Goal: Information Seeking & Learning: Learn about a topic

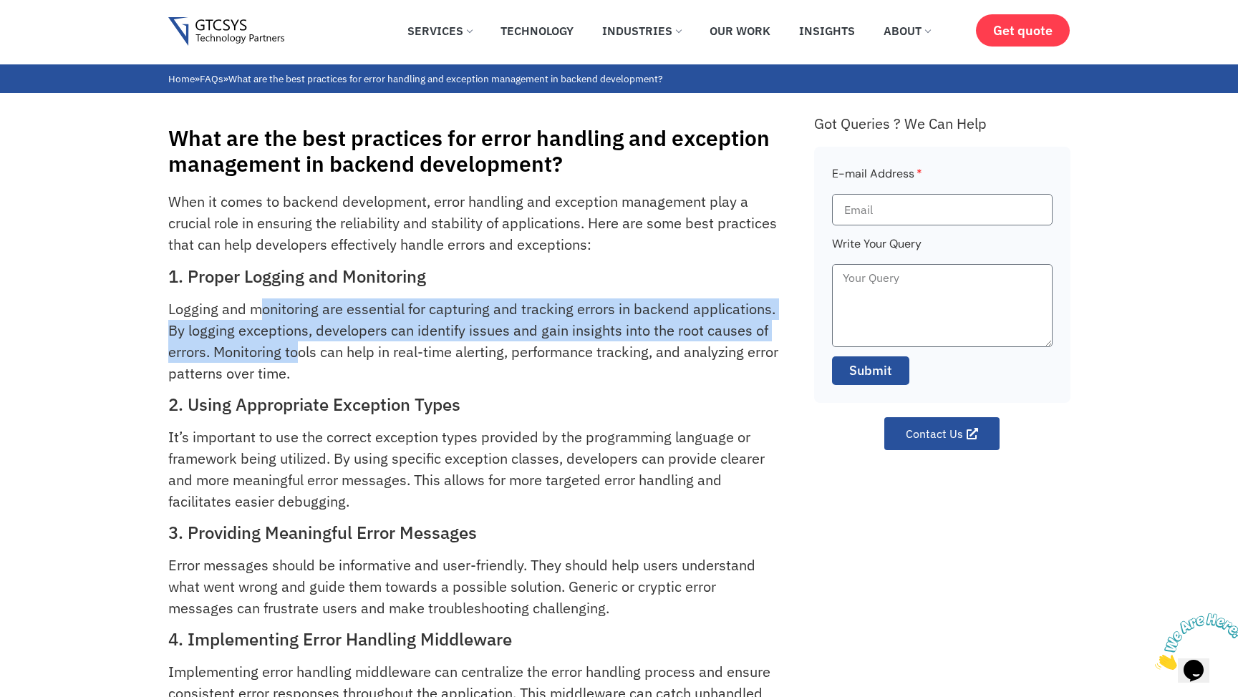
drag, startPoint x: 258, startPoint y: 305, endPoint x: 295, endPoint y: 346, distance: 55.2
click at [295, 346] on p "Logging and monitoring are essential for capturing and tracking errors in backe…" at bounding box center [474, 342] width 613 height 86
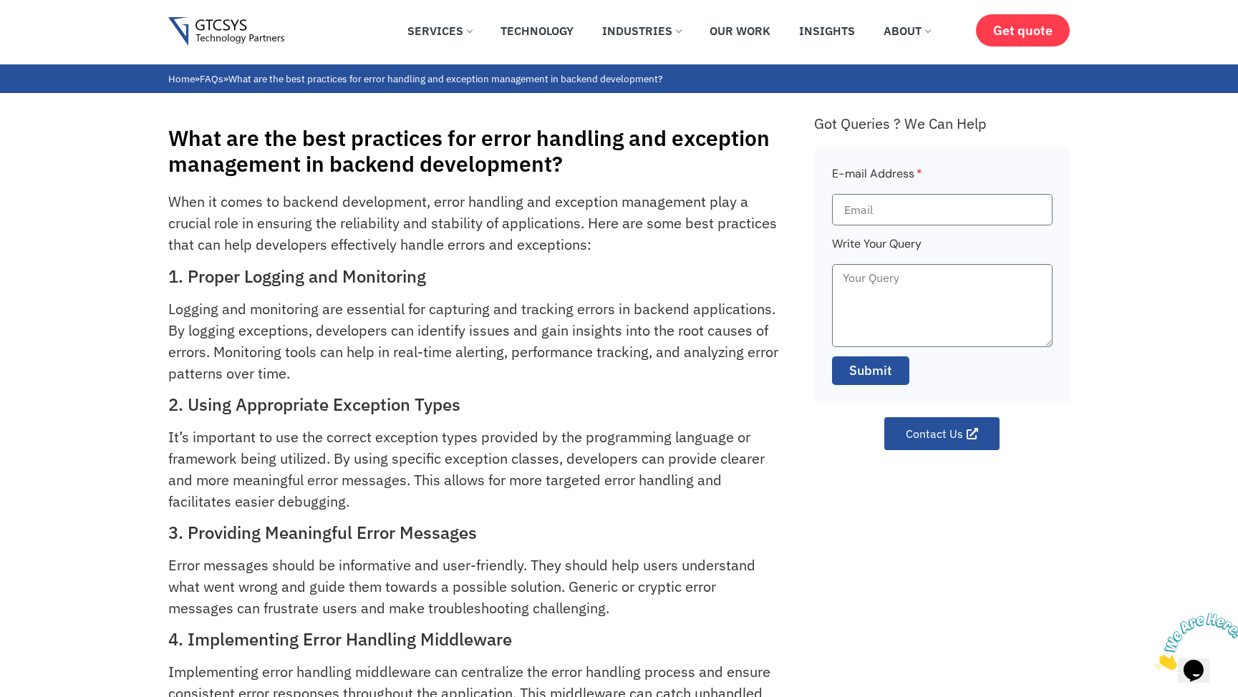
click at [346, 364] on p "Logging and monitoring are essential for capturing and tracking errors in backe…" at bounding box center [474, 342] width 613 height 86
click at [369, 332] on p "Logging and monitoring are essential for capturing and tracking errors in backe…" at bounding box center [474, 342] width 613 height 86
click at [629, 331] on p "Logging and monitoring are essential for capturing and tracking errors in backe…" at bounding box center [474, 342] width 613 height 86
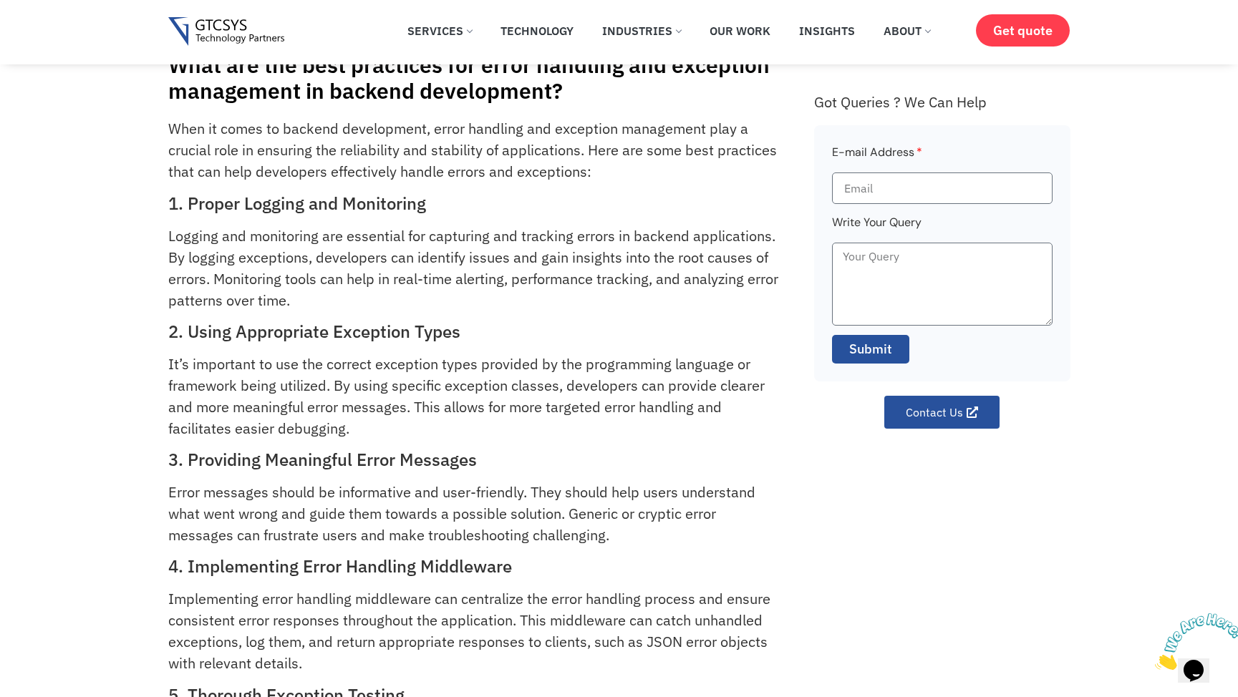
scroll to position [9, 0]
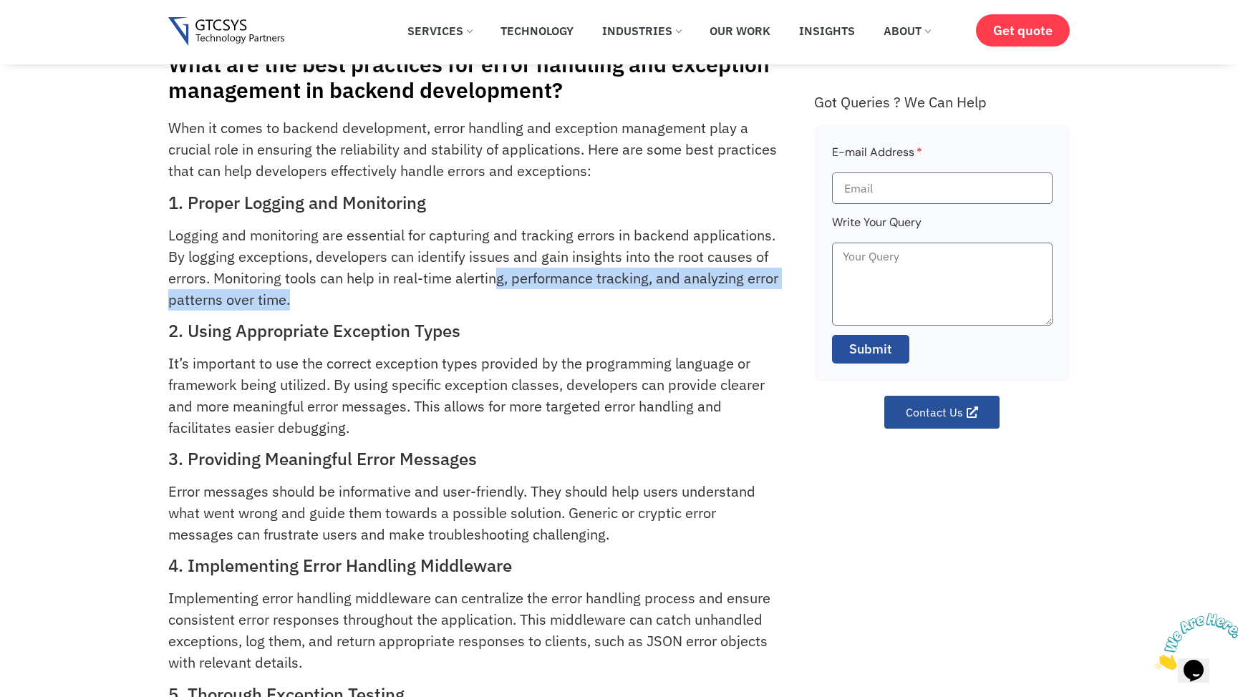
drag, startPoint x: 500, startPoint y: 281, endPoint x: 503, endPoint y: 296, distance: 15.3
click at [503, 296] on p "Logging and monitoring are essential for capturing and tracking errors in backe…" at bounding box center [474, 268] width 613 height 86
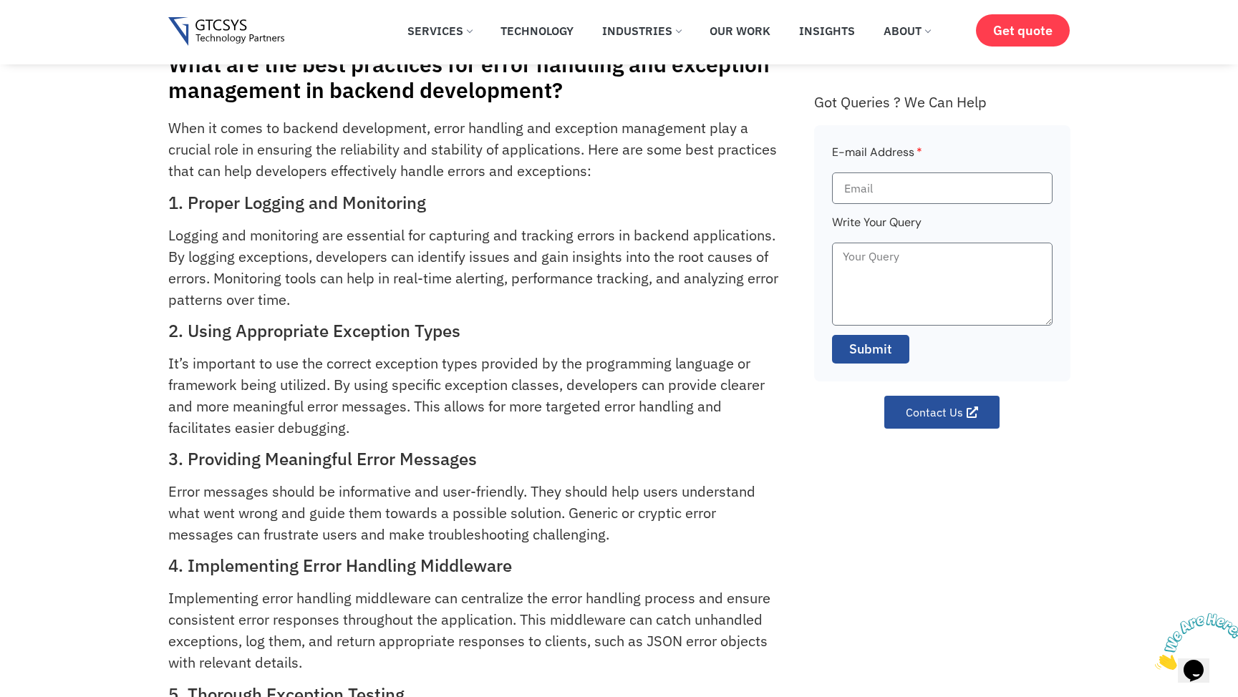
drag, startPoint x: 227, startPoint y: 310, endPoint x: 291, endPoint y: 315, distance: 64.6
click at [291, 315] on div "When it comes to backend development, error handling and exception management p…" at bounding box center [483, 703] width 631 height 1172
drag, startPoint x: 223, startPoint y: 326, endPoint x: 306, endPoint y: 351, distance: 85.8
click at [306, 351] on div "When it comes to backend development, error handling and exception management p…" at bounding box center [483, 703] width 631 height 1172
click at [330, 367] on p "It’s important to use the correct exception types provided by the programming l…" at bounding box center [474, 396] width 613 height 86
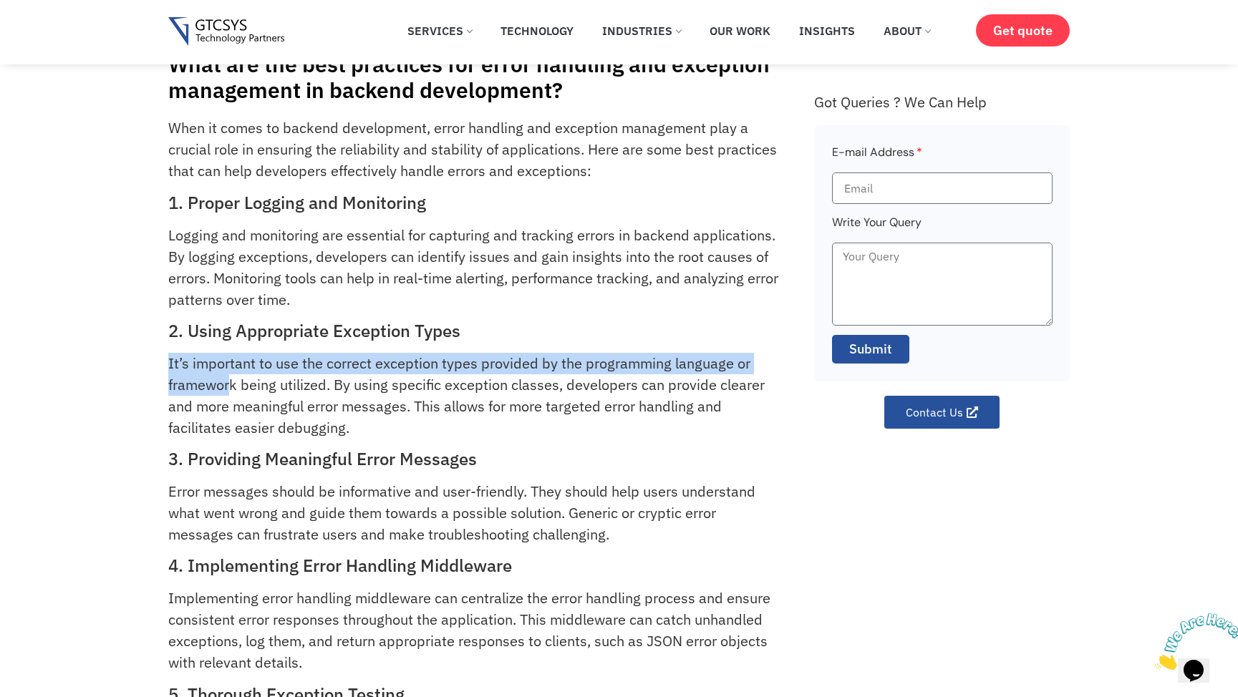
drag, startPoint x: 165, startPoint y: 364, endPoint x: 231, endPoint y: 394, distance: 72.4
click at [231, 394] on div "What are the best practices for error handling and exception management in back…" at bounding box center [619, 654] width 1238 height 1270
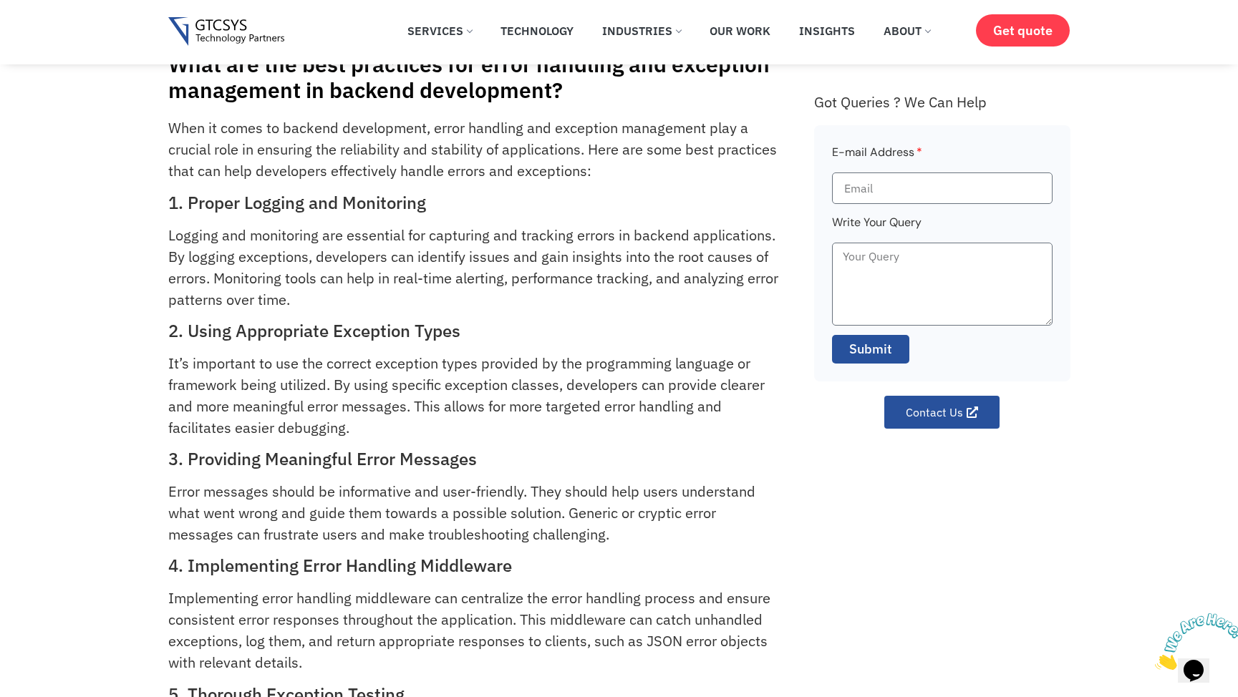
click at [255, 399] on p "It’s important to use the correct exception types provided by the programming l…" at bounding box center [474, 396] width 613 height 86
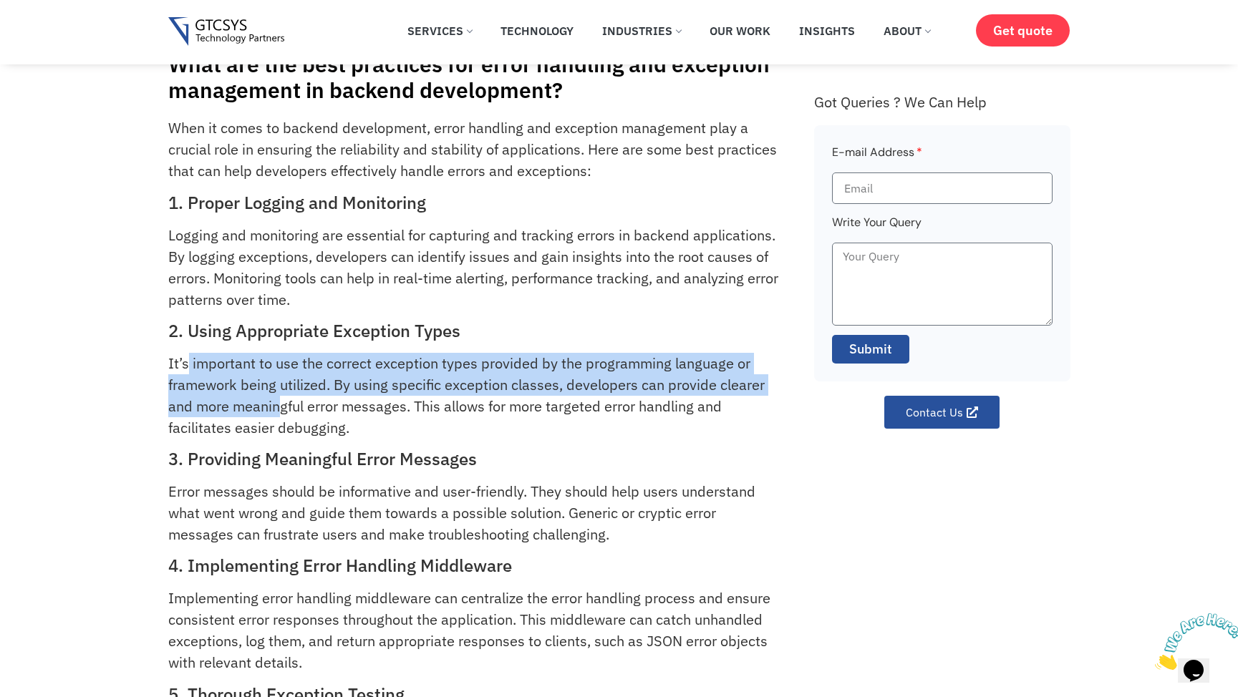
drag, startPoint x: 188, startPoint y: 360, endPoint x: 278, endPoint y: 400, distance: 98.0
click at [278, 400] on p "It’s important to use the correct exception types provided by the programming l…" at bounding box center [474, 396] width 613 height 86
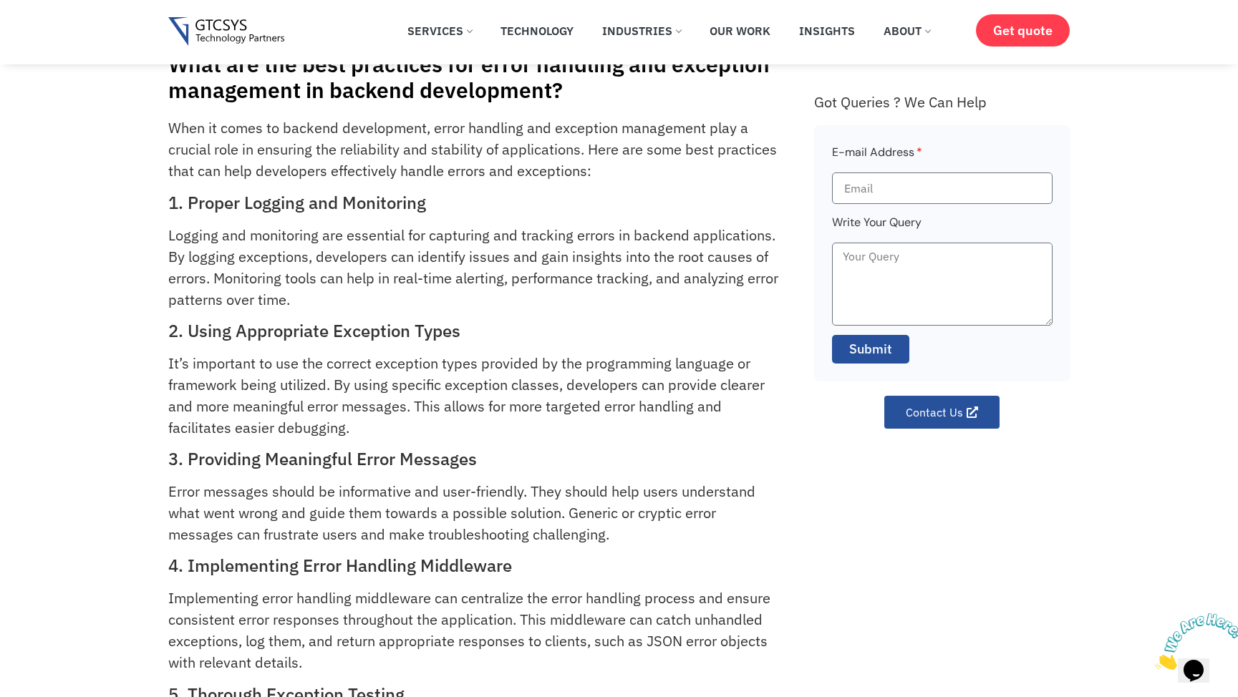
click at [369, 407] on p "It’s important to use the correct exception types provided by the programming l…" at bounding box center [474, 396] width 613 height 86
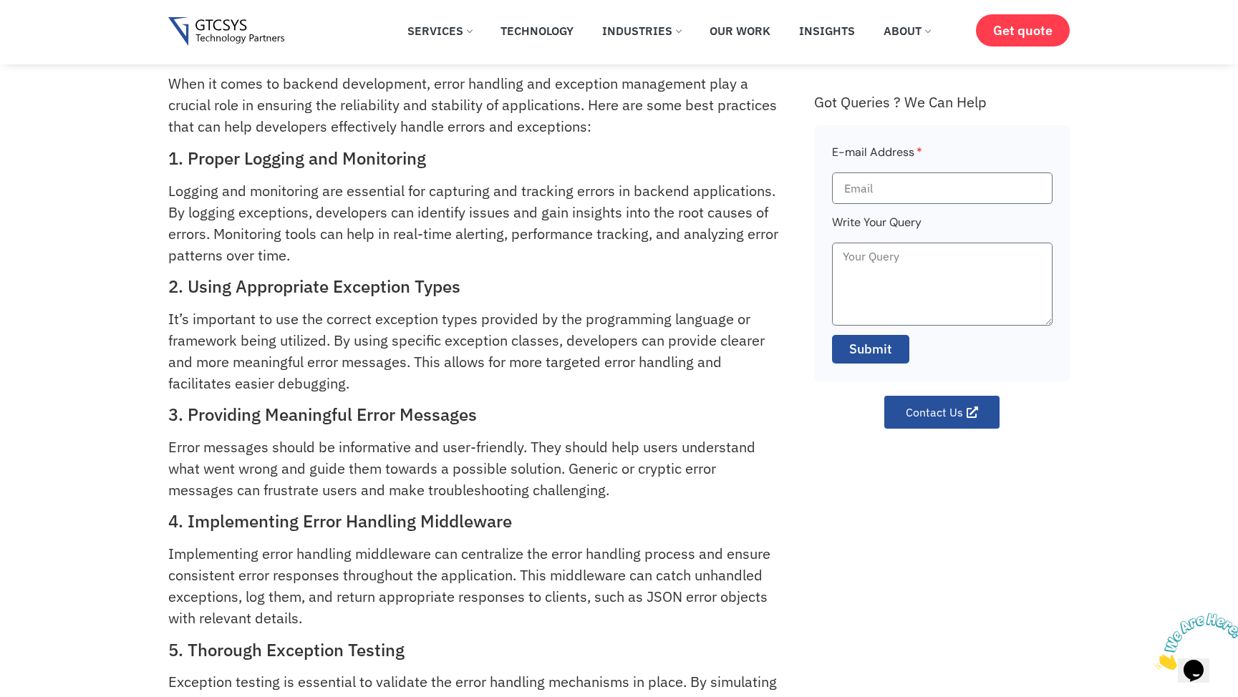
scroll to position [88, 0]
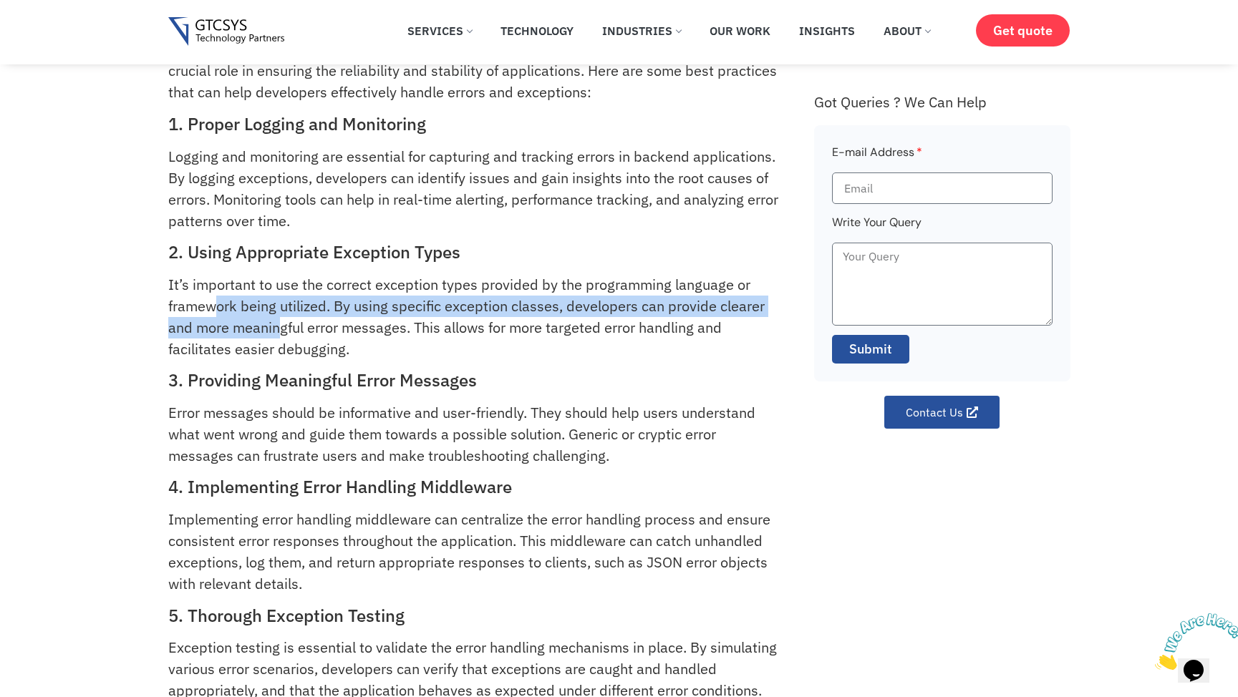
drag, startPoint x: 217, startPoint y: 308, endPoint x: 278, endPoint y: 324, distance: 63.7
click at [278, 324] on p "It’s important to use the correct exception types provided by the programming l…" at bounding box center [474, 317] width 613 height 86
click at [279, 327] on p "It’s important to use the correct exception types provided by the programming l…" at bounding box center [474, 317] width 613 height 86
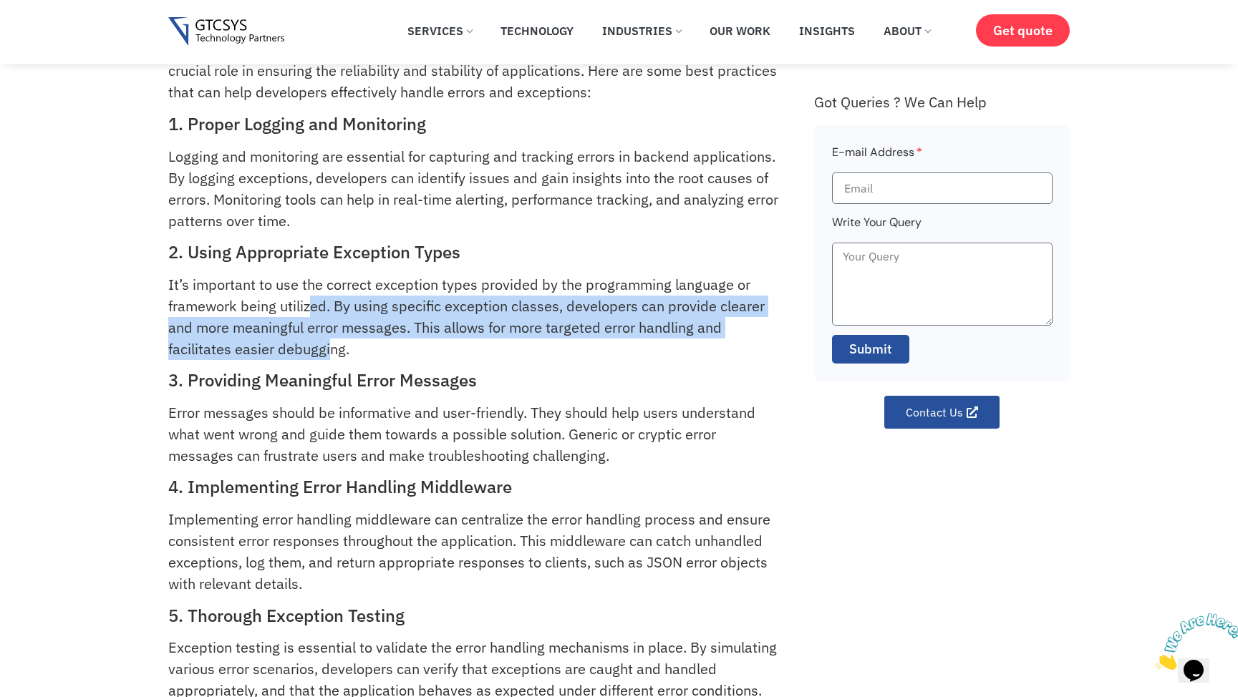
drag, startPoint x: 311, startPoint y: 304, endPoint x: 328, endPoint y: 343, distance: 42.7
click at [328, 343] on p "It’s important to use the correct exception types provided by the programming l…" at bounding box center [474, 317] width 613 height 86
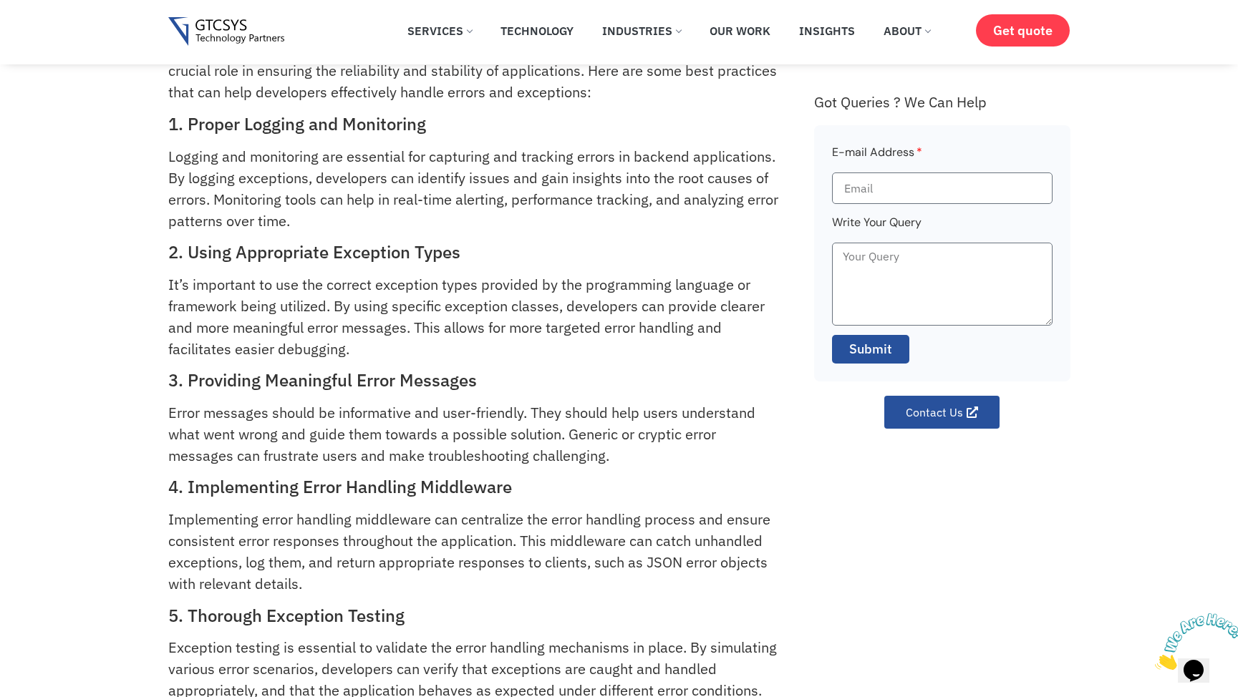
click at [415, 340] on p "It’s important to use the correct exception types provided by the programming l…" at bounding box center [474, 317] width 613 height 86
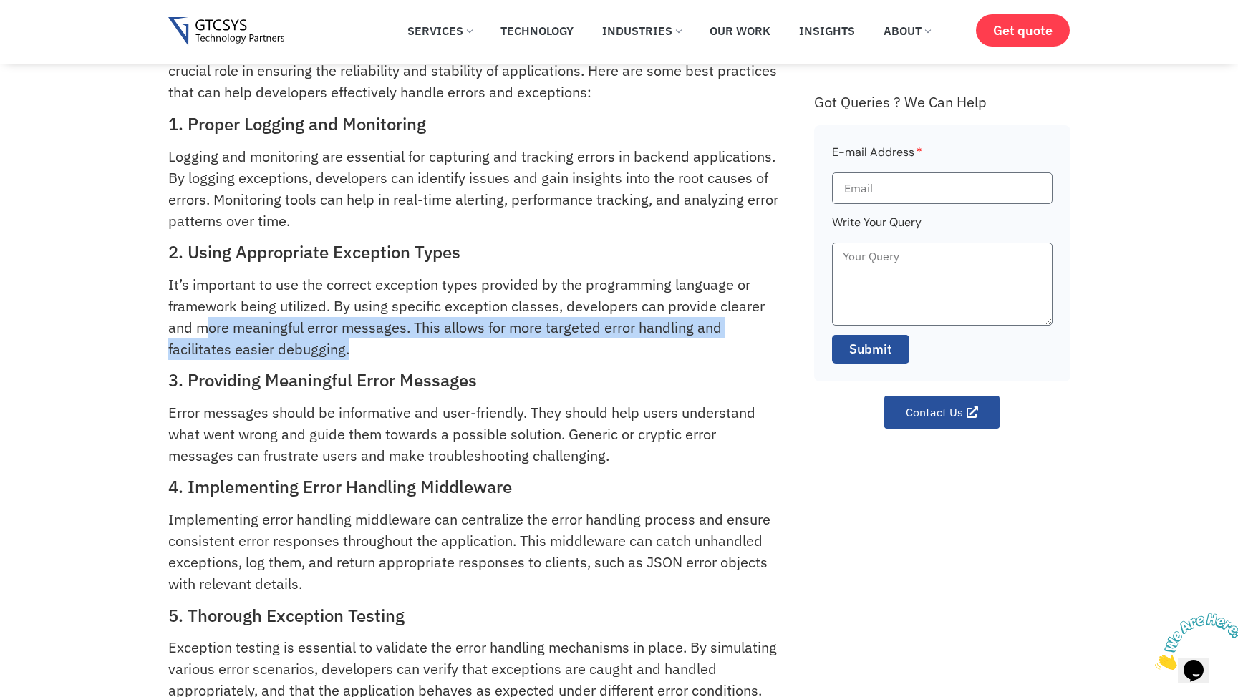
drag, startPoint x: 203, startPoint y: 321, endPoint x: 364, endPoint y: 344, distance: 162.7
click at [364, 344] on p "It’s important to use the correct exception types provided by the programming l…" at bounding box center [474, 317] width 613 height 86
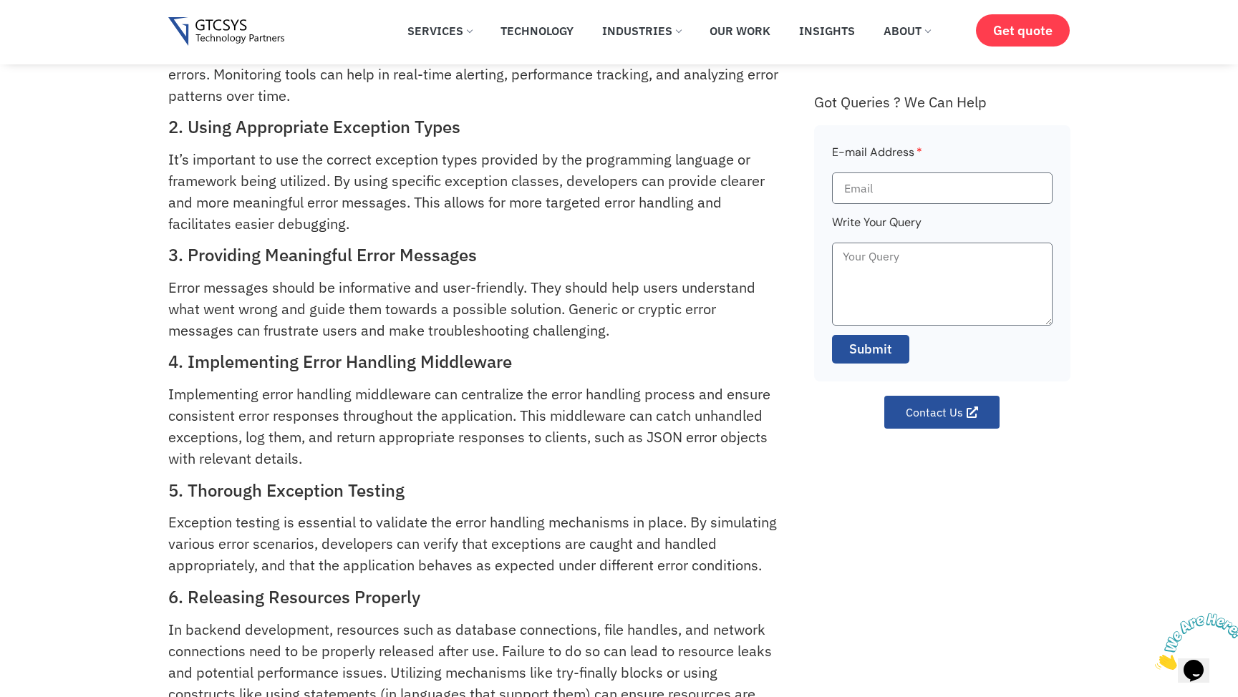
scroll to position [217, 0]
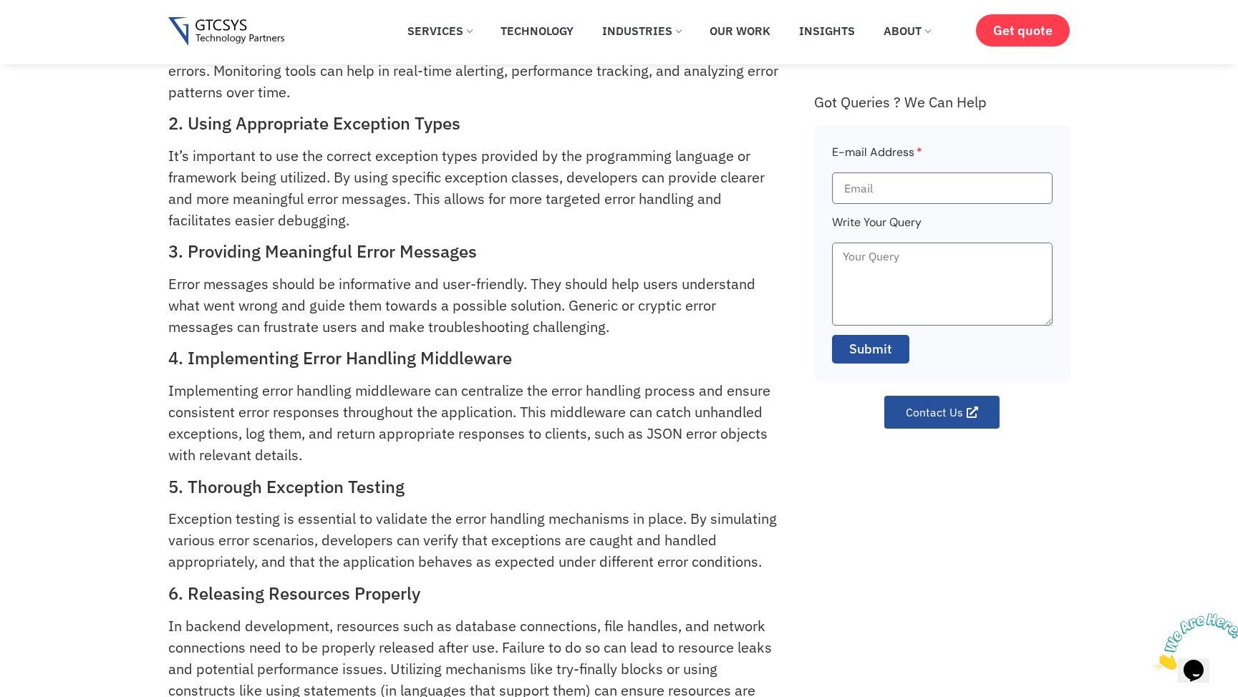
click at [326, 253] on h2 "3. Providing Meaningful Error Messages" at bounding box center [474, 251] width 613 height 21
click at [465, 249] on h2 "3. Providing Meaningful Error Messages" at bounding box center [474, 251] width 613 height 21
click at [220, 288] on p "Error messages should be informative and user-friendly. They should help users …" at bounding box center [474, 305] width 613 height 64
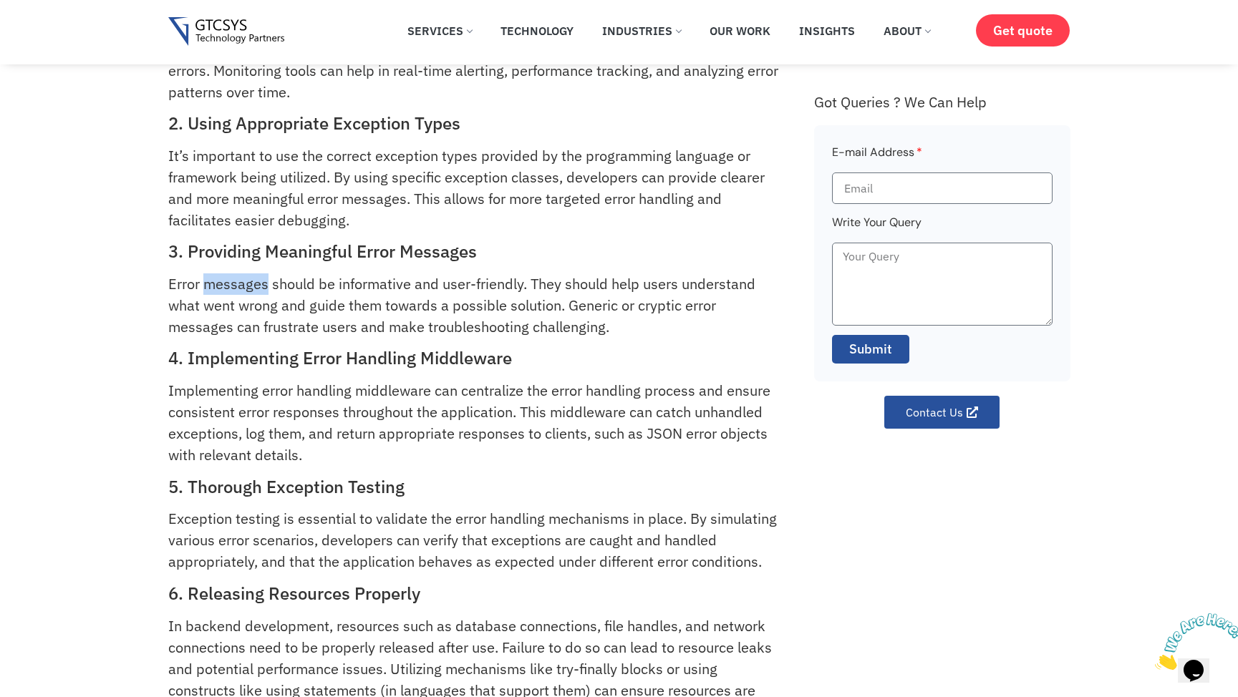
click at [220, 289] on p "Error messages should be informative and user-friendly. They should help users …" at bounding box center [474, 305] width 613 height 64
click at [376, 287] on p "Error messages should be informative and user-friendly. They should help users …" at bounding box center [474, 305] width 613 height 64
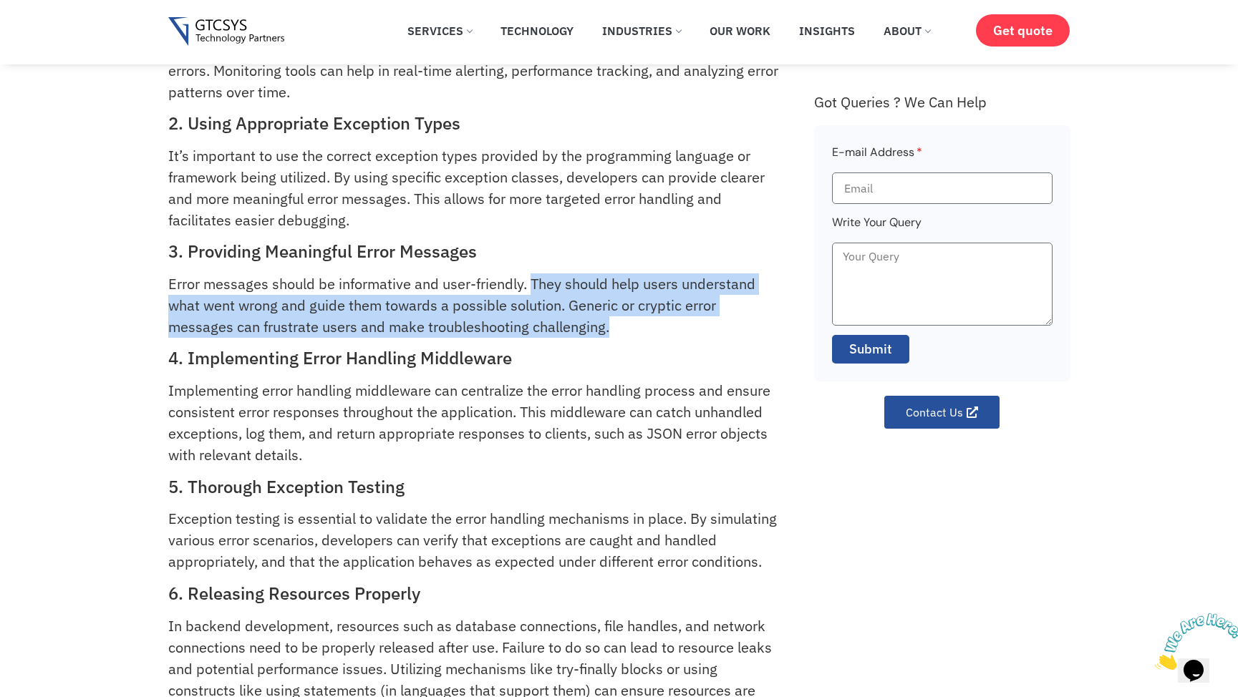
drag, startPoint x: 530, startPoint y: 286, endPoint x: 661, endPoint y: 329, distance: 138.5
click at [661, 329] on p "Error messages should be informative and user-friendly. They should help users …" at bounding box center [474, 305] width 613 height 64
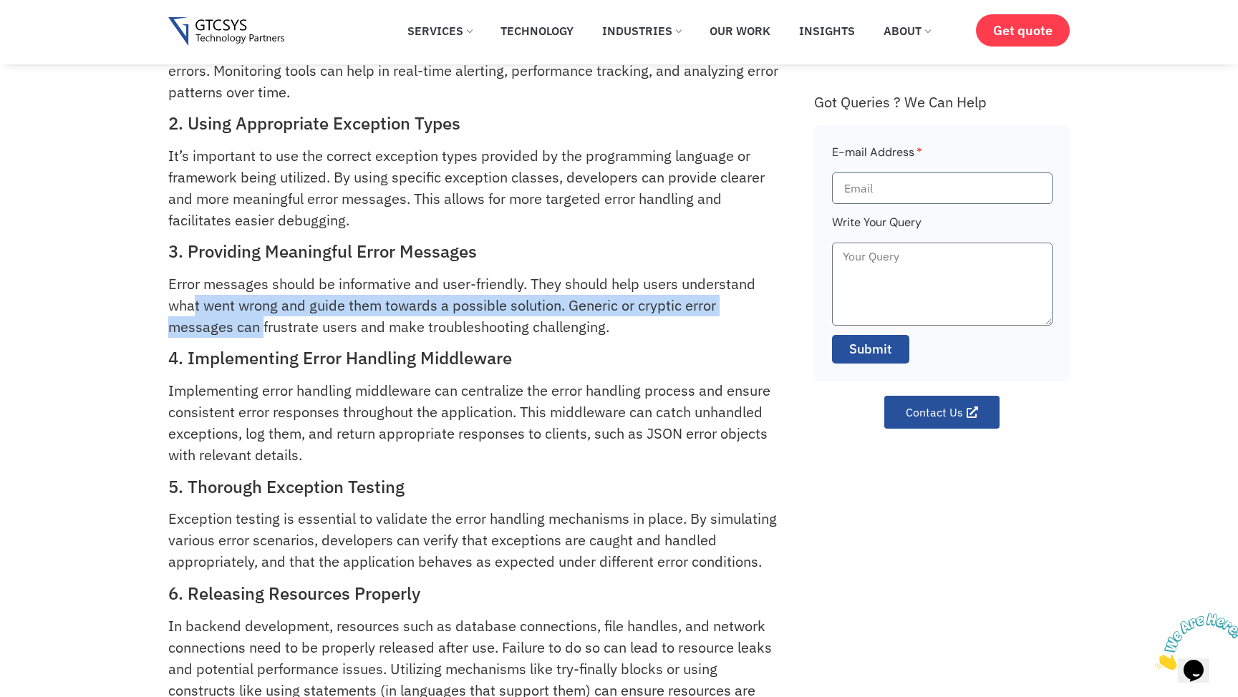
drag, startPoint x: 195, startPoint y: 307, endPoint x: 262, endPoint y: 324, distance: 69.3
click at [262, 324] on p "Error messages should be informative and user-friendly. They should help users …" at bounding box center [474, 305] width 613 height 64
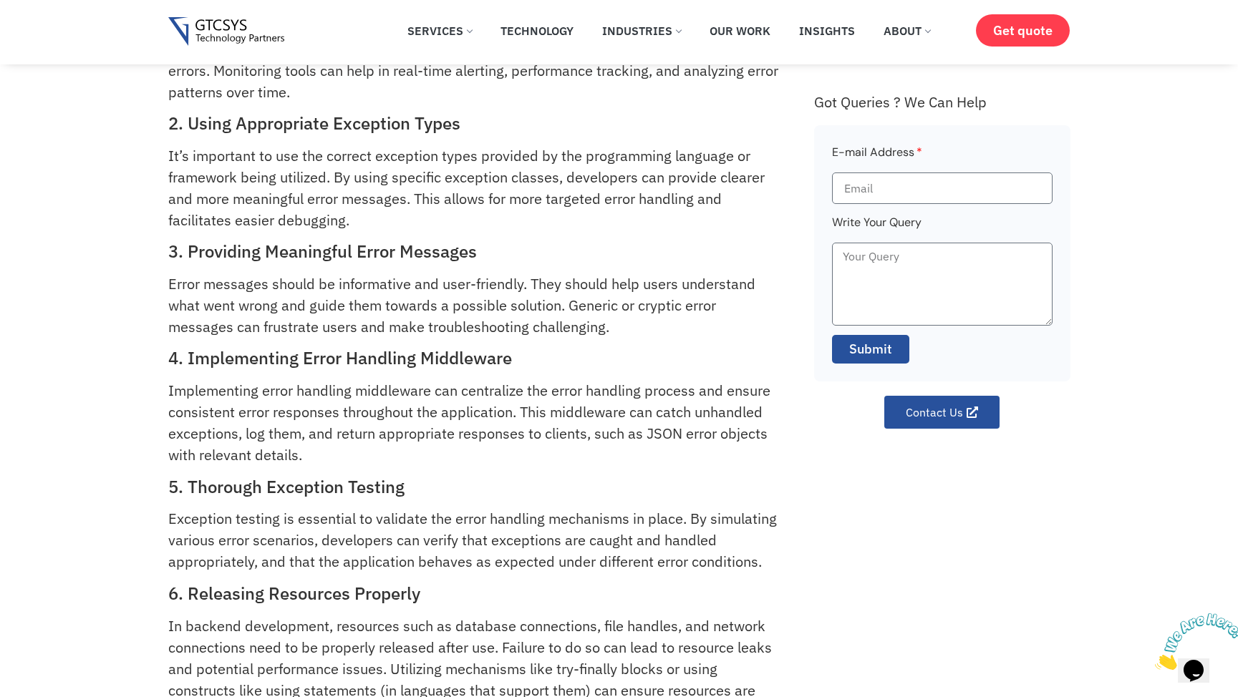
click at [314, 328] on p "Error messages should be informative and user-friendly. They should help users …" at bounding box center [474, 305] width 613 height 64
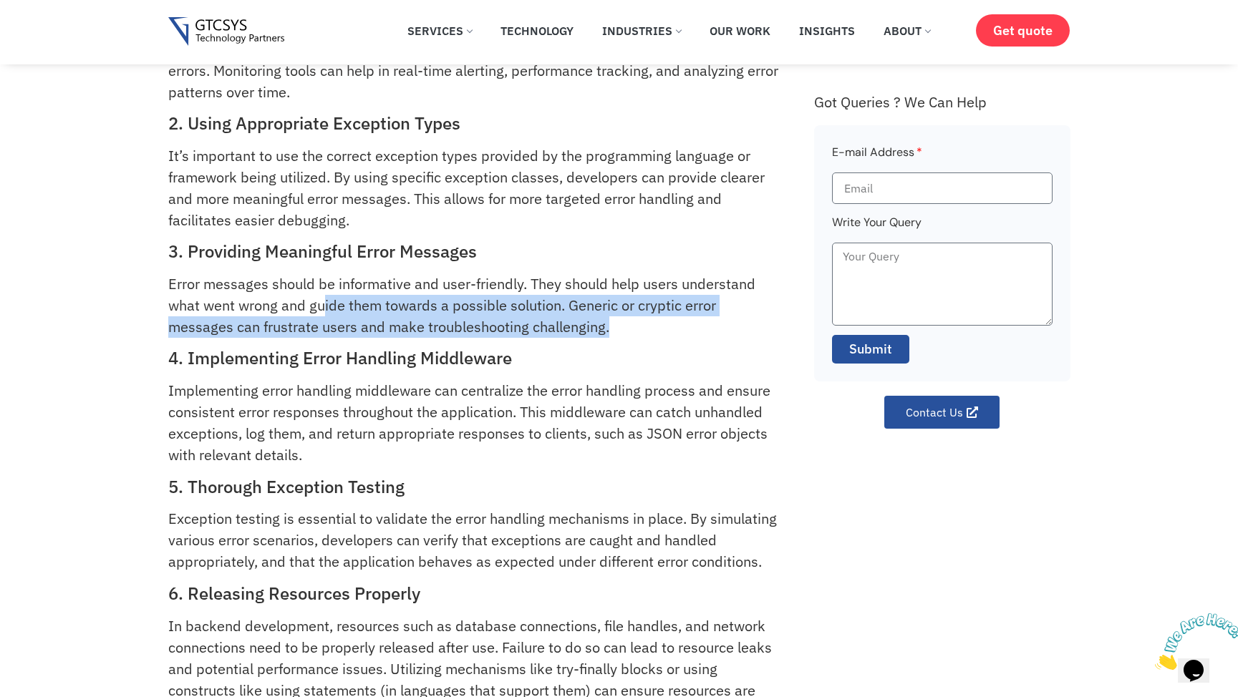
drag, startPoint x: 361, startPoint y: 310, endPoint x: 623, endPoint y: 326, distance: 263.2
click at [623, 326] on p "Error messages should be informative and user-friendly. They should help users …" at bounding box center [474, 305] width 613 height 64
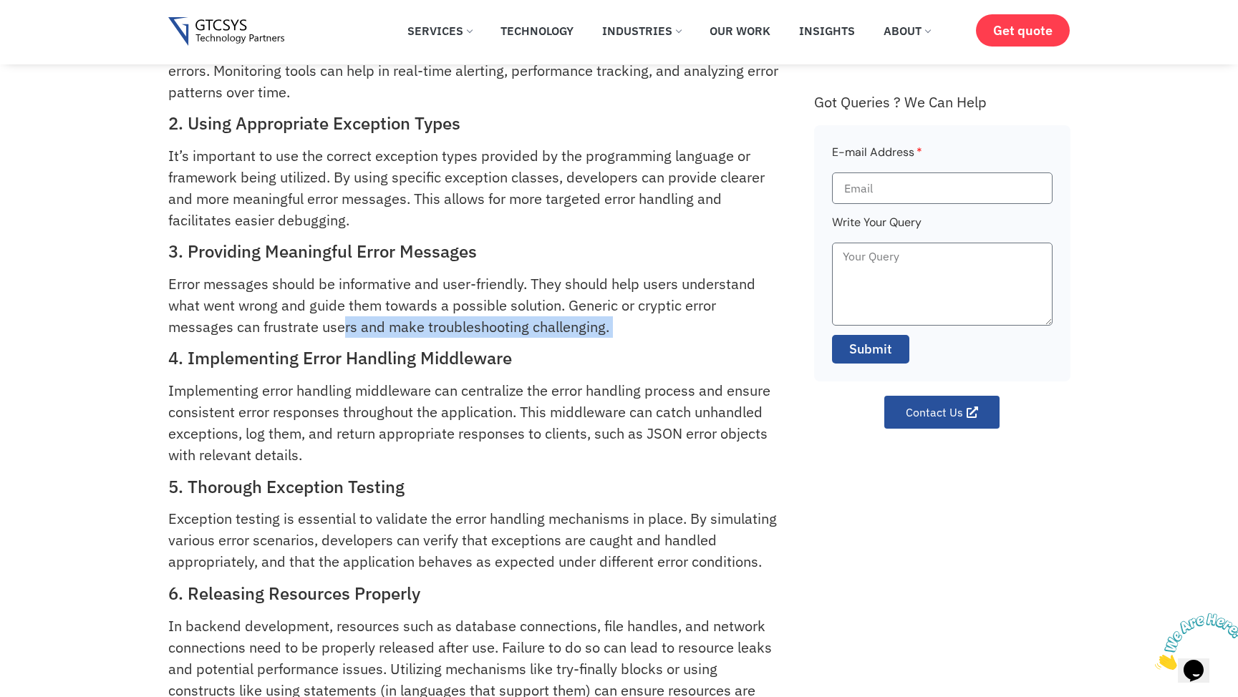
drag, startPoint x: 356, startPoint y: 336, endPoint x: 417, endPoint y: 340, distance: 61.0
click at [417, 340] on div "When it comes to backend development, error handling and exception management p…" at bounding box center [483, 496] width 631 height 1172
click at [498, 327] on p "Error messages should be informative and user-friendly. They should help users …" at bounding box center [474, 305] width 613 height 64
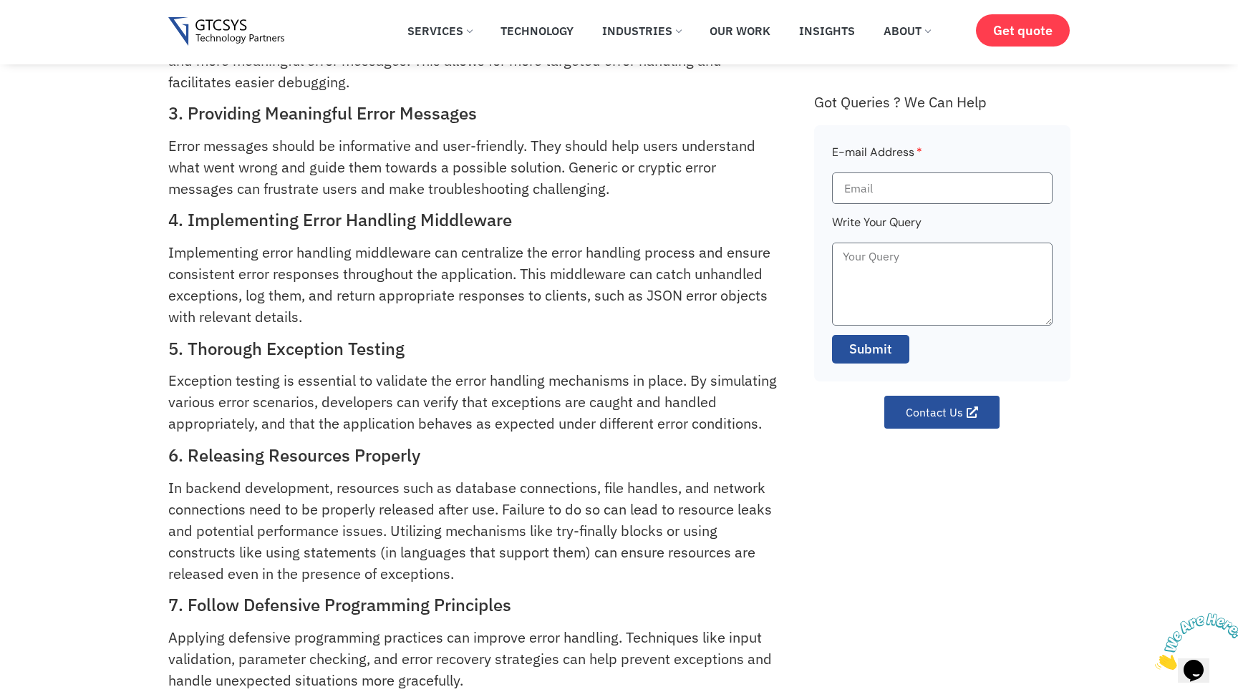
scroll to position [379, 0]
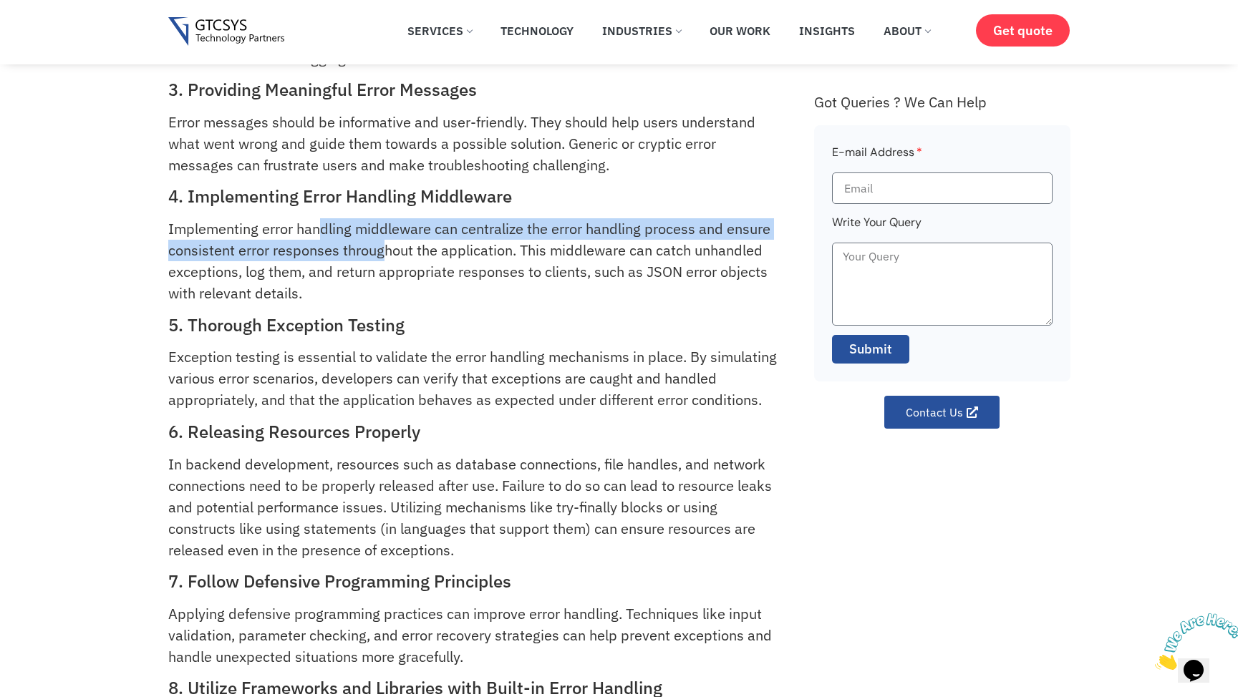
drag, startPoint x: 326, startPoint y: 233, endPoint x: 384, endPoint y: 251, distance: 61.4
click at [384, 251] on p "Implementing error handling middleware can centralize the error handling proces…" at bounding box center [474, 261] width 613 height 86
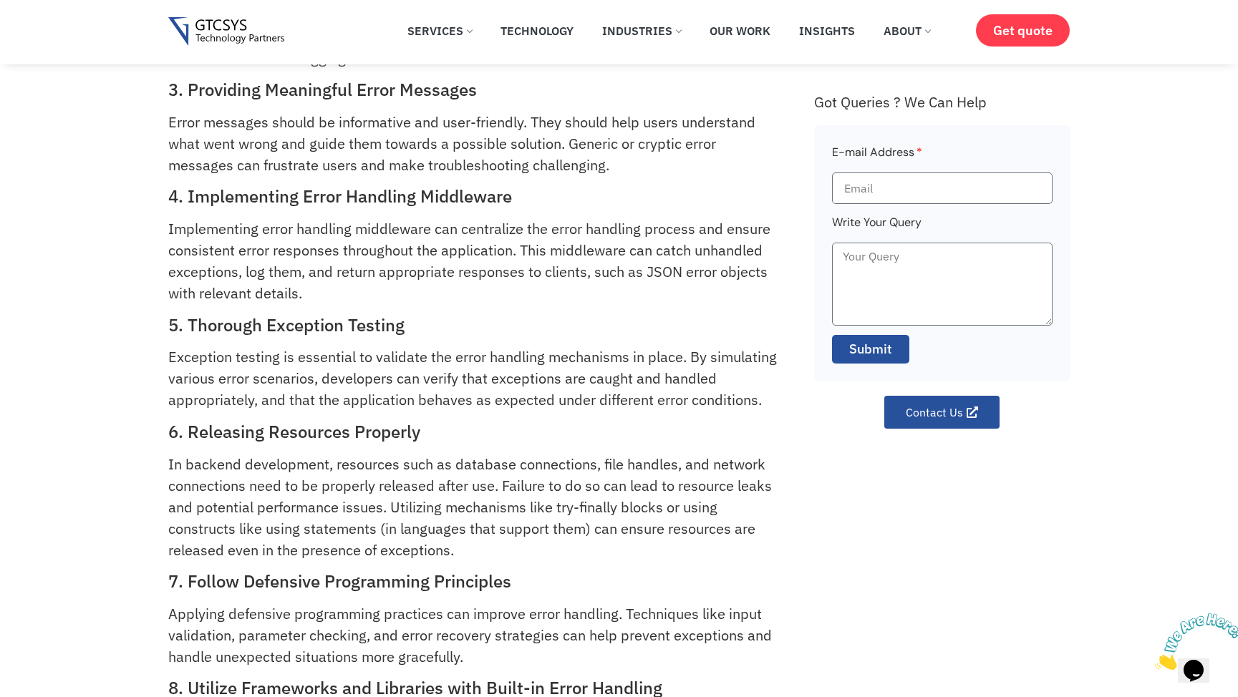
click at [417, 253] on p "Implementing error handling middleware can centralize the error handling proces…" at bounding box center [474, 261] width 613 height 86
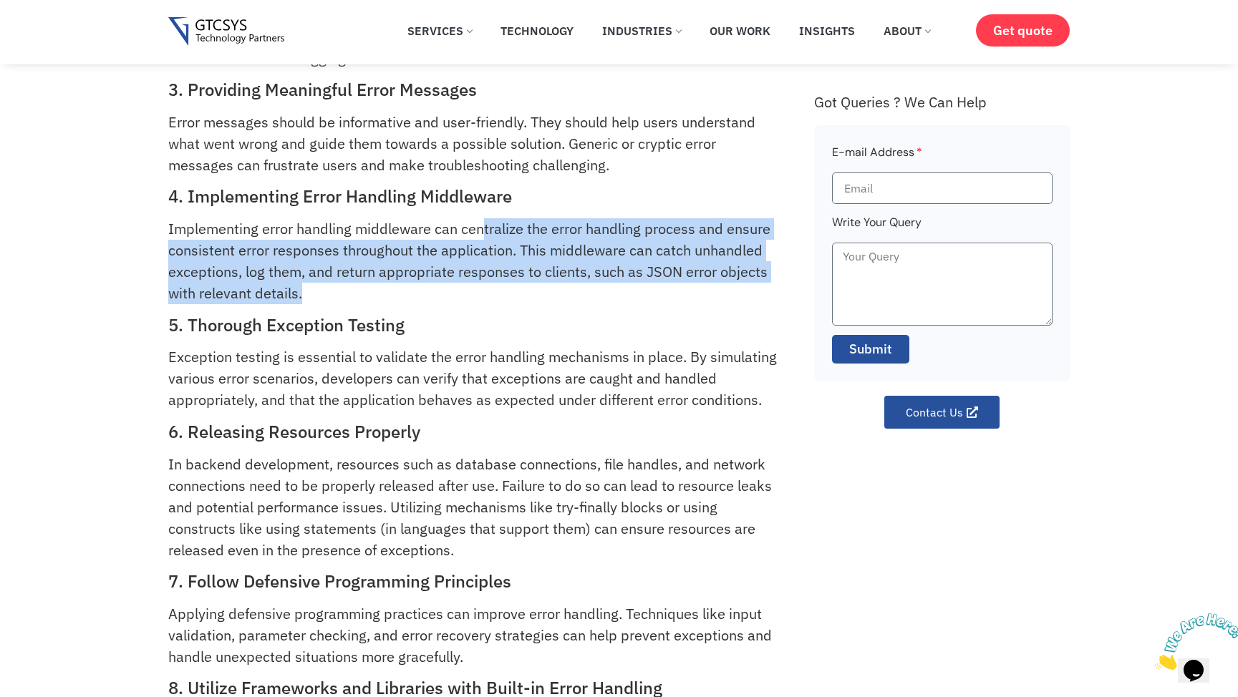
drag, startPoint x: 503, startPoint y: 237, endPoint x: 696, endPoint y: 286, distance: 198.6
click at [696, 286] on p "Implementing error handling middleware can centralize the error handling proces…" at bounding box center [474, 261] width 613 height 86
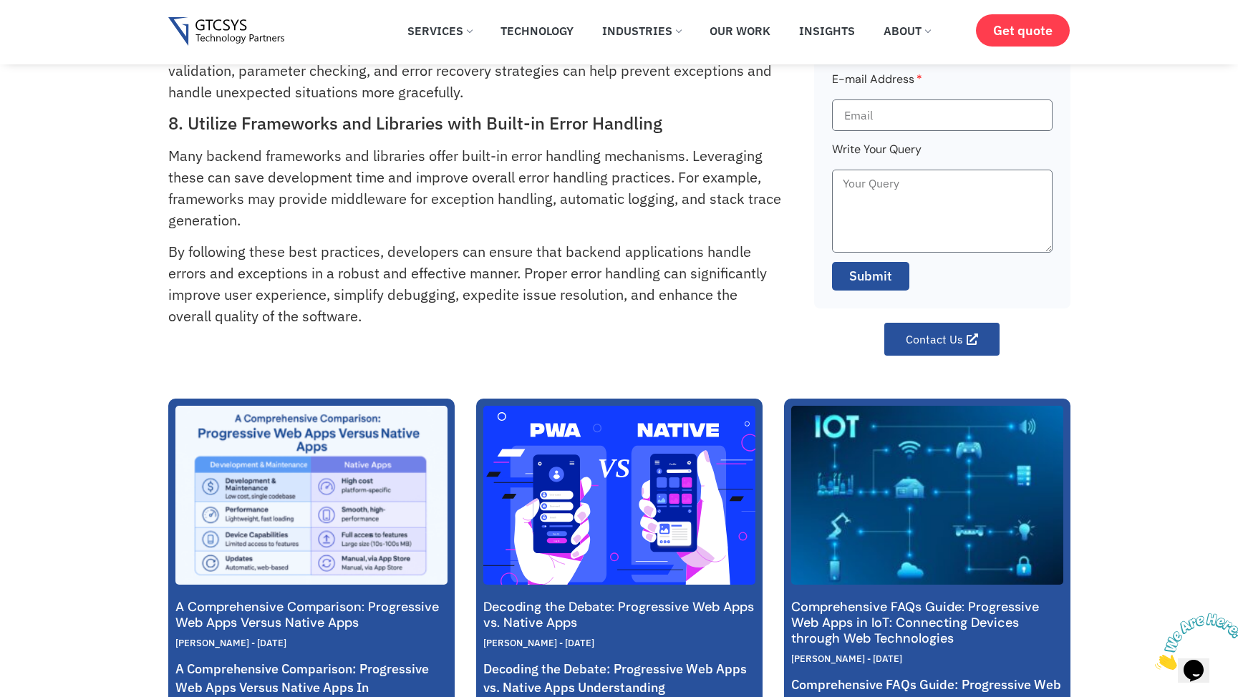
scroll to position [944, 0]
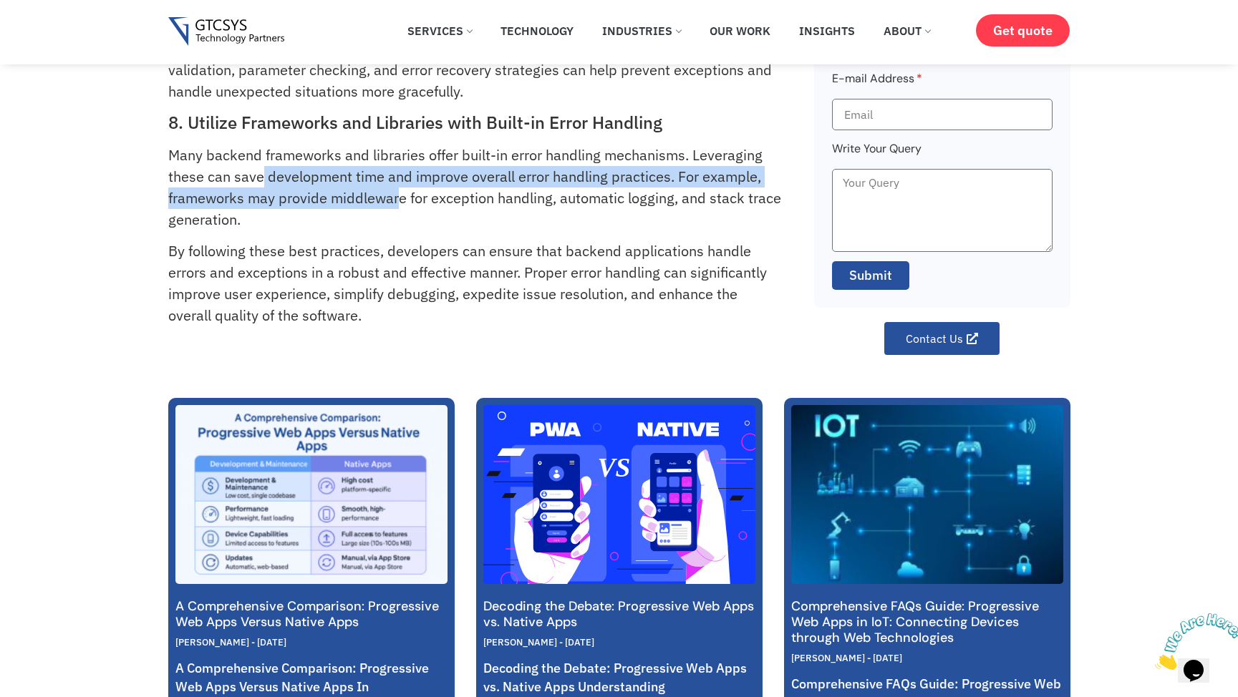
drag, startPoint x: 259, startPoint y: 171, endPoint x: 395, endPoint y: 208, distance: 141.0
click at [395, 208] on p "Many backend frameworks and libraries offer built-in error handling mechanisms.…" at bounding box center [474, 188] width 613 height 86
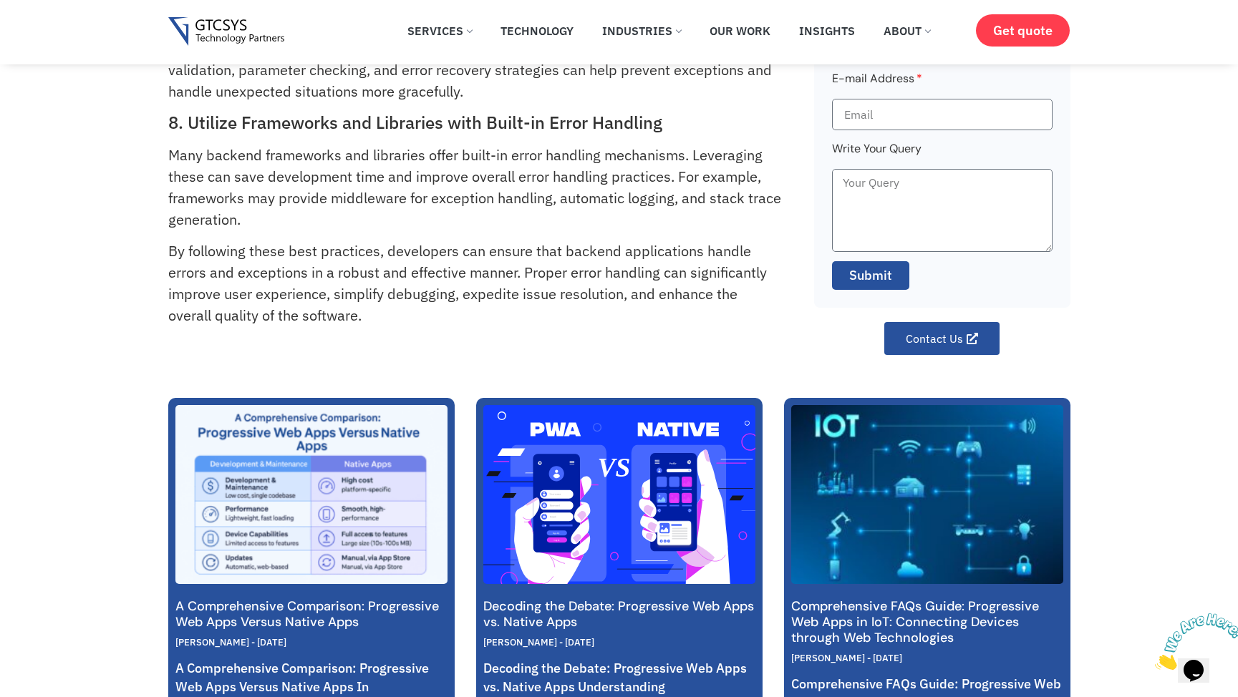
click at [397, 214] on p "Many backend frameworks and libraries offer built-in error handling mechanisms.…" at bounding box center [474, 188] width 613 height 86
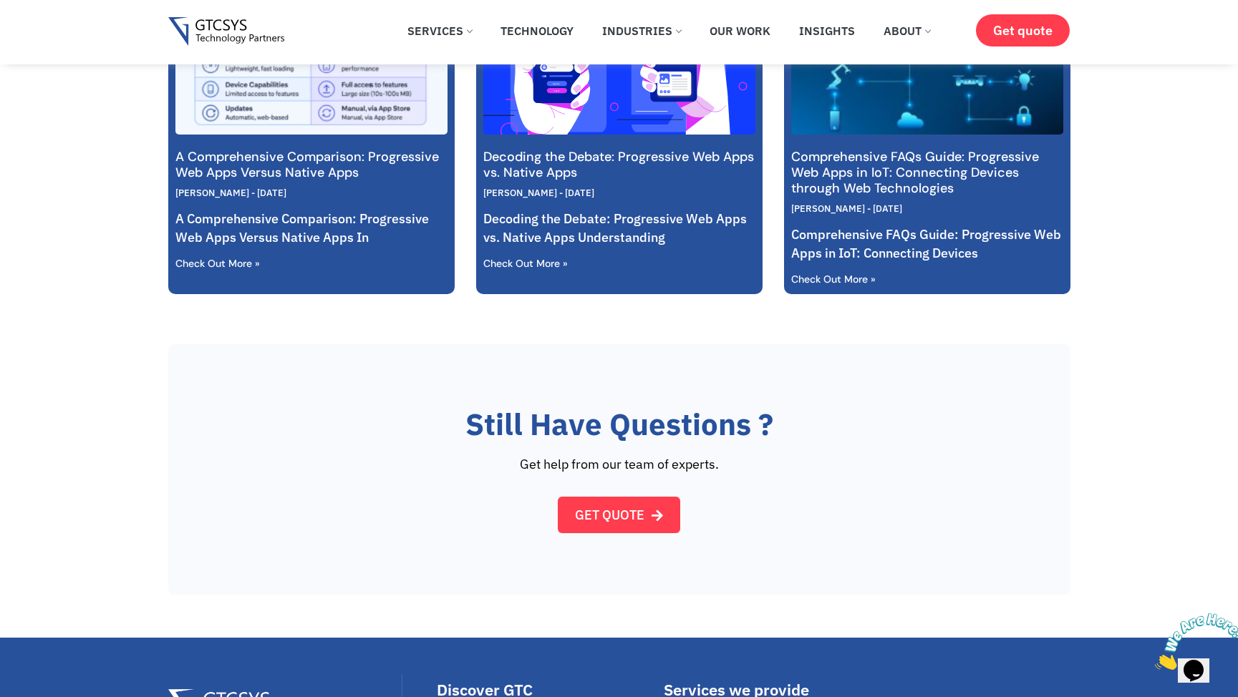
scroll to position [1679, 0]
